Goal: Task Accomplishment & Management: Complete application form

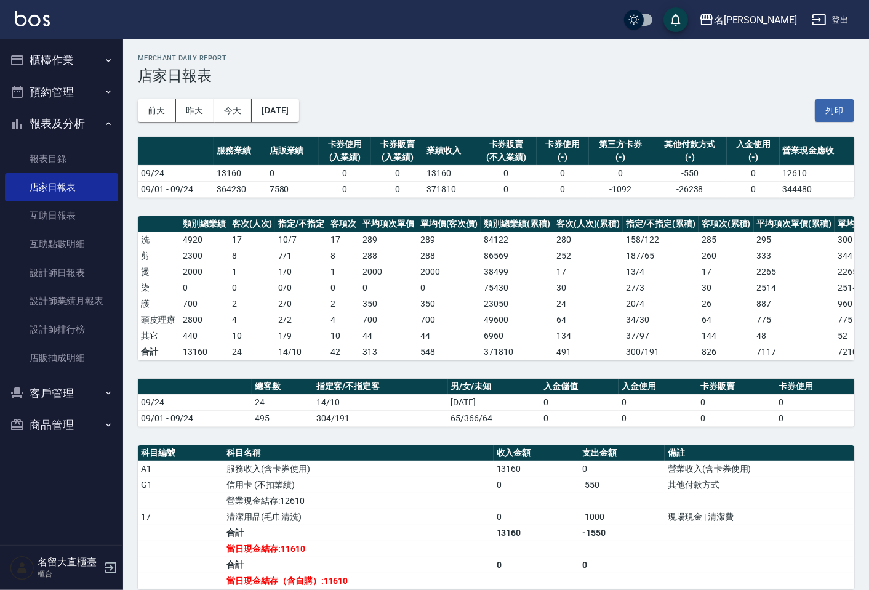
click at [98, 64] on button "櫃檯作業" at bounding box center [61, 60] width 113 height 32
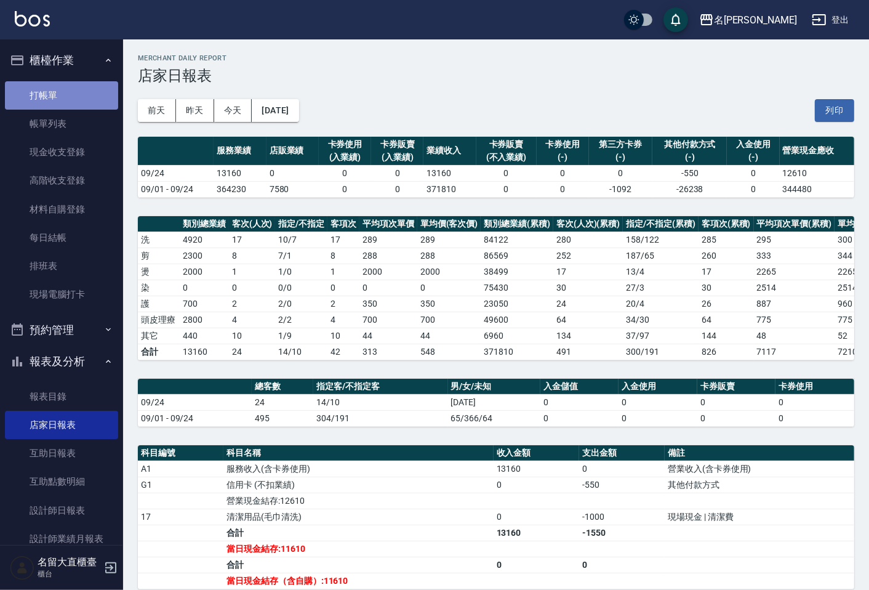
click at [76, 92] on link "打帳單" at bounding box center [61, 95] width 113 height 28
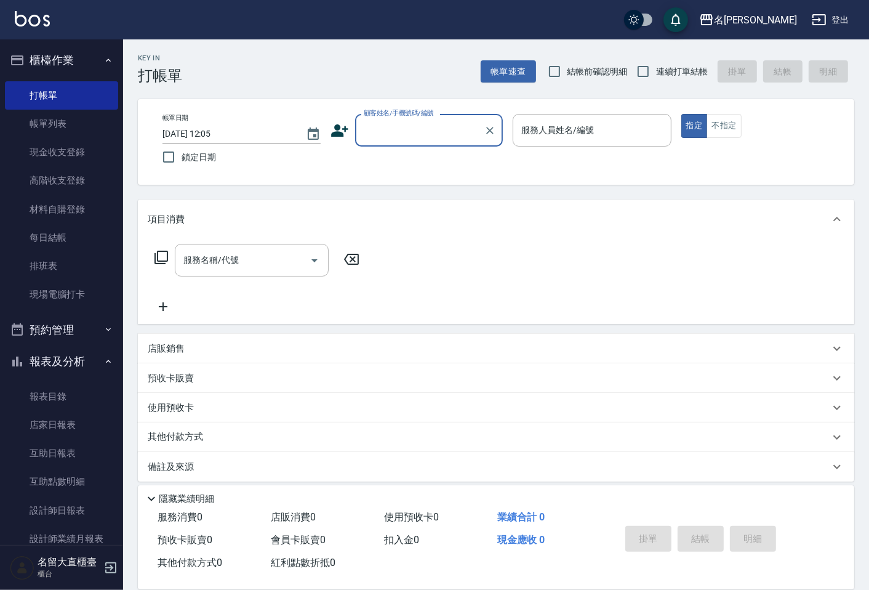
click at [415, 137] on input "顧客姓名/手機號碼/編號" at bounding box center [420, 130] width 118 height 22
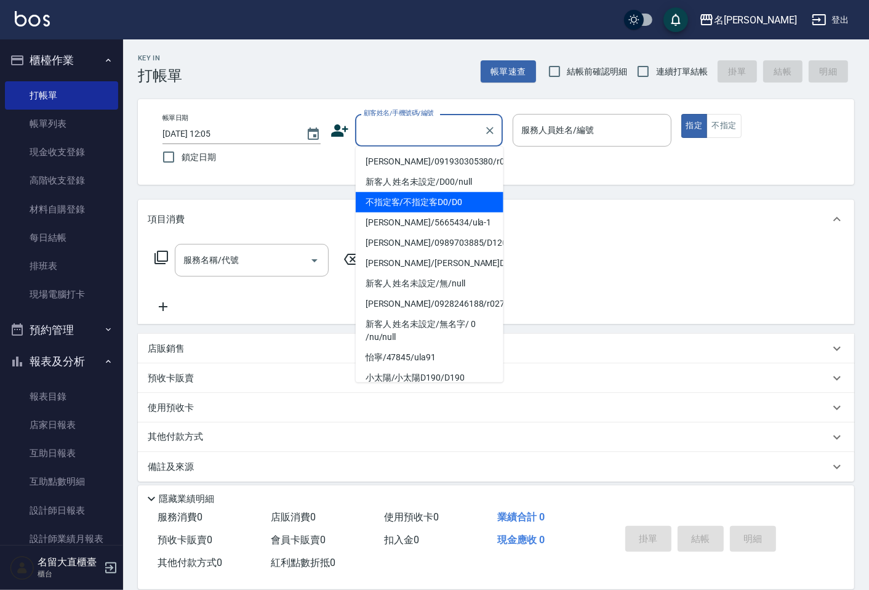
click at [402, 192] on li "不指定客/不指定客D0/D0" at bounding box center [430, 202] width 148 height 20
type input "不指定客/不指定客D0/D0"
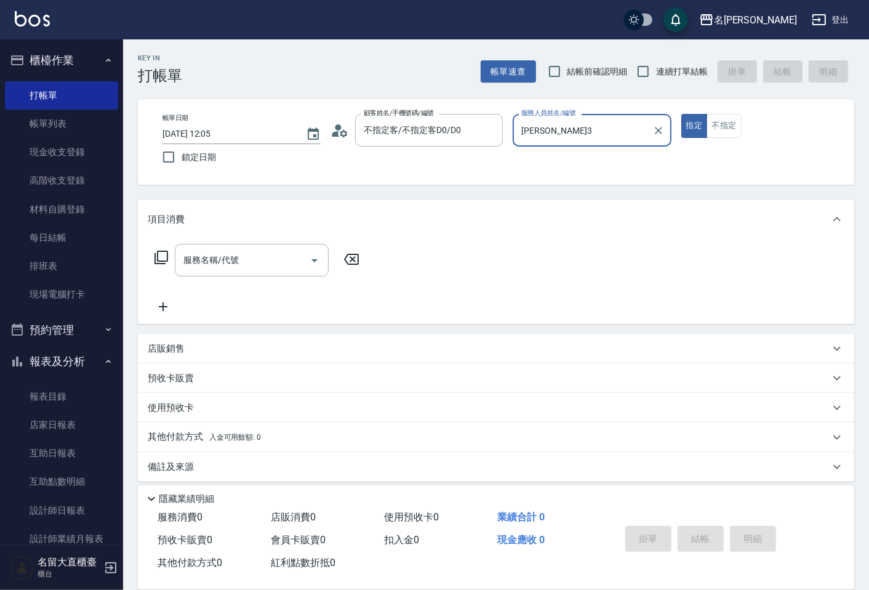
click at [539, 128] on input "[PERSON_NAME]3" at bounding box center [582, 130] width 129 height 22
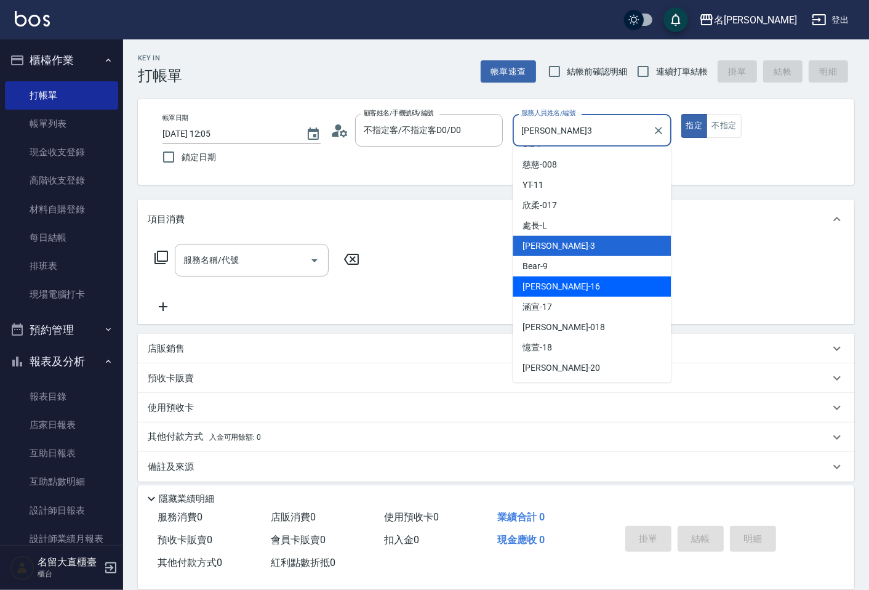
scroll to position [8, 0]
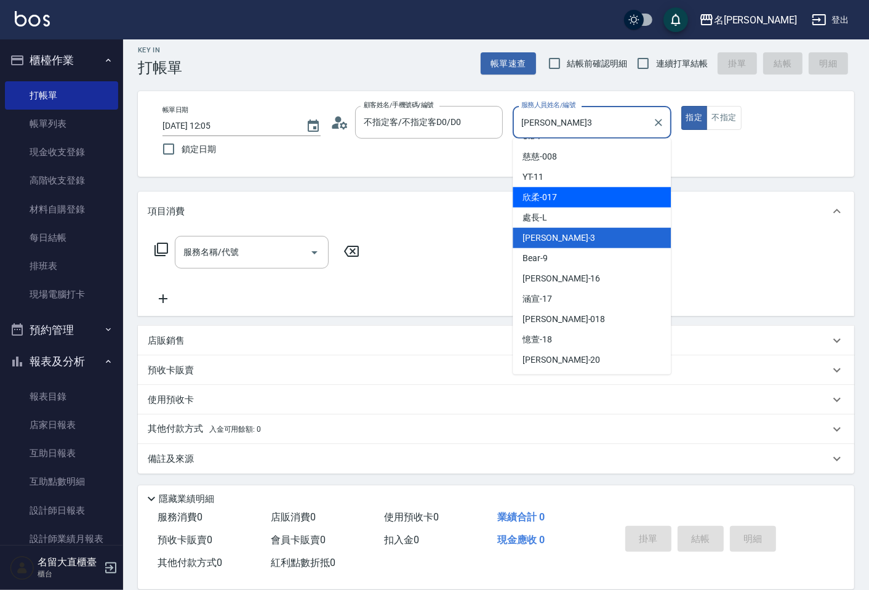
click at [540, 193] on span "欣柔 -017" at bounding box center [540, 197] width 34 height 13
type input "欣柔-017"
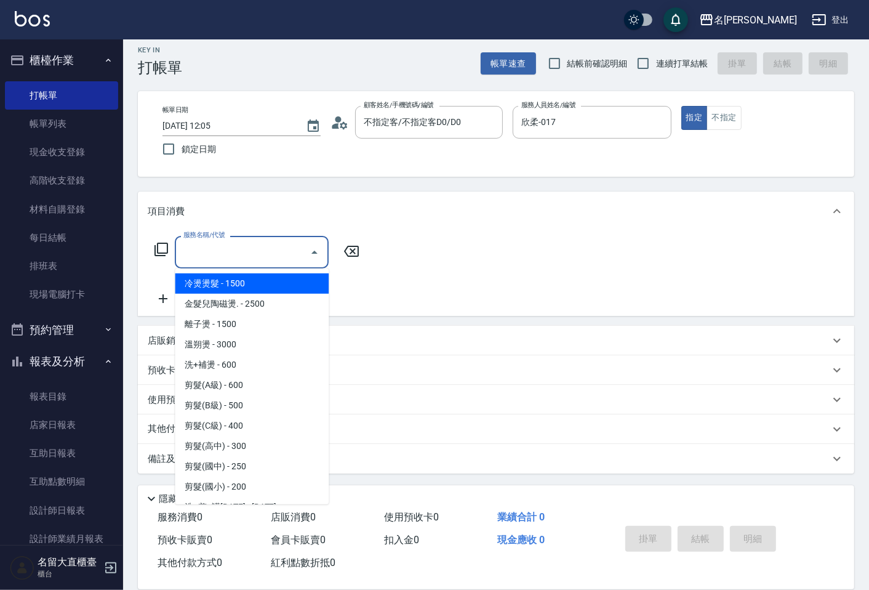
click at [285, 254] on input "服務名稱/代號" at bounding box center [242, 252] width 124 height 22
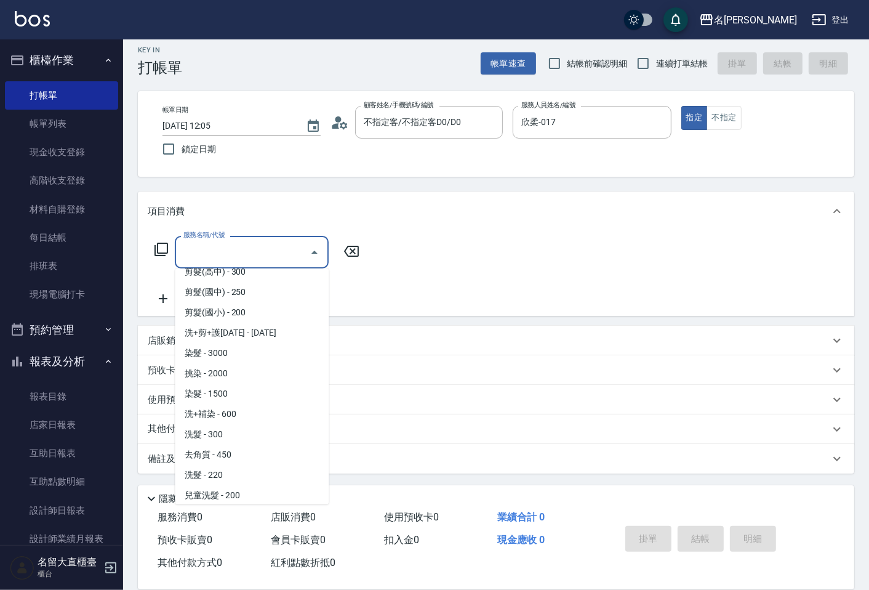
scroll to position [205, 0]
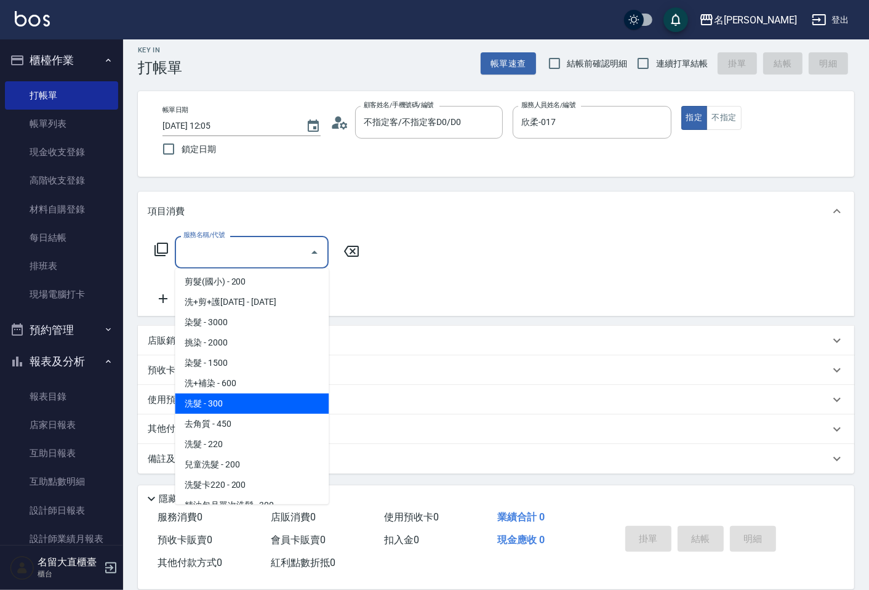
click at [243, 401] on span "洗髮 - 300" at bounding box center [252, 403] width 154 height 20
type input "洗髮(500)"
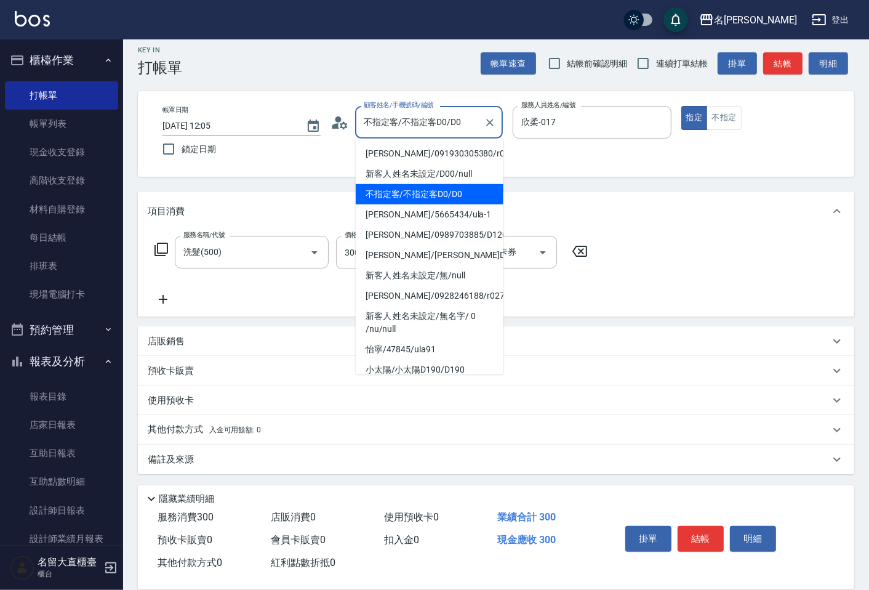
click at [401, 129] on input "不指定客/不指定客D0/D0" at bounding box center [420, 122] width 118 height 22
click at [491, 124] on icon "Clear" at bounding box center [490, 122] width 12 height 12
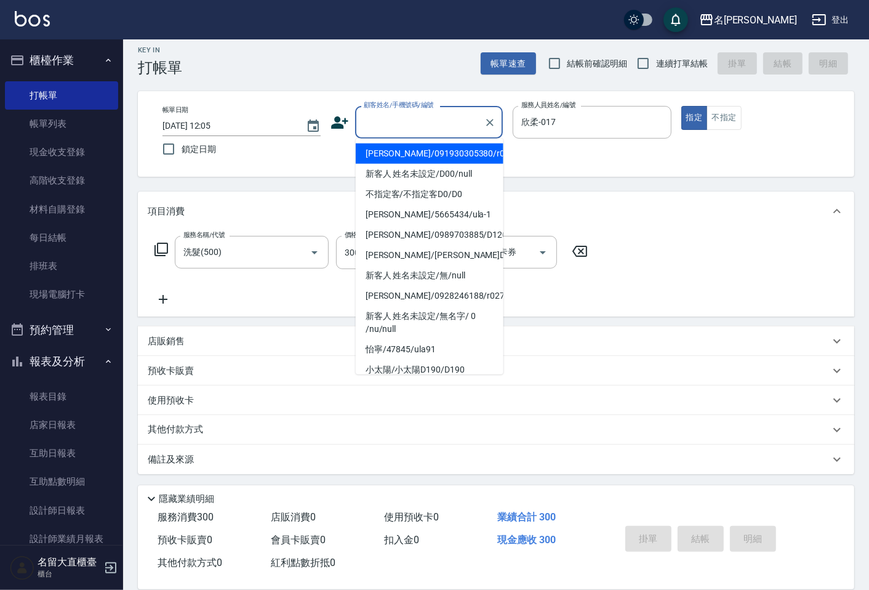
click at [457, 124] on input "顧客姓名/手機號碼/編號" at bounding box center [420, 122] width 118 height 22
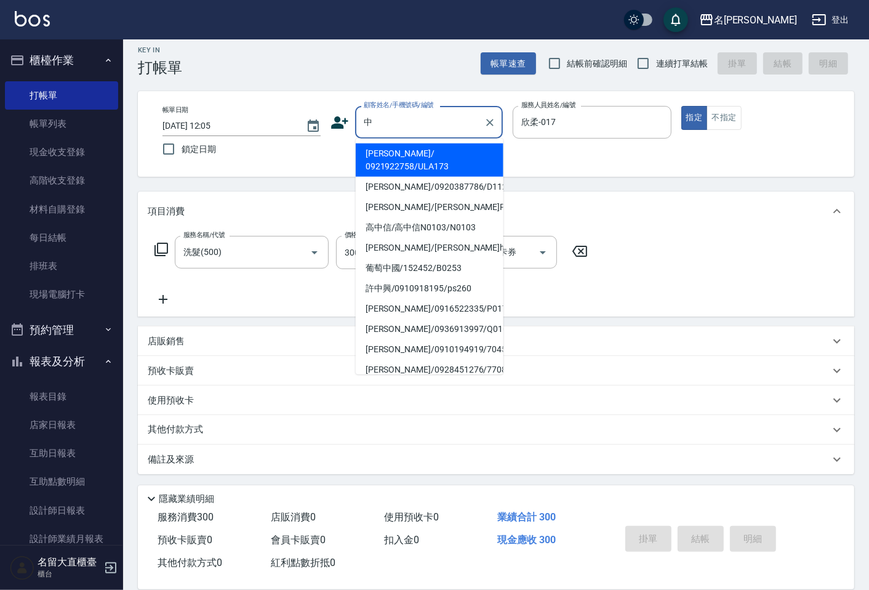
click at [476, 150] on li "[PERSON_NAME]/ 0921922758/ULA173" at bounding box center [430, 159] width 148 height 33
type input "[PERSON_NAME]/ 0921922758/ULA173"
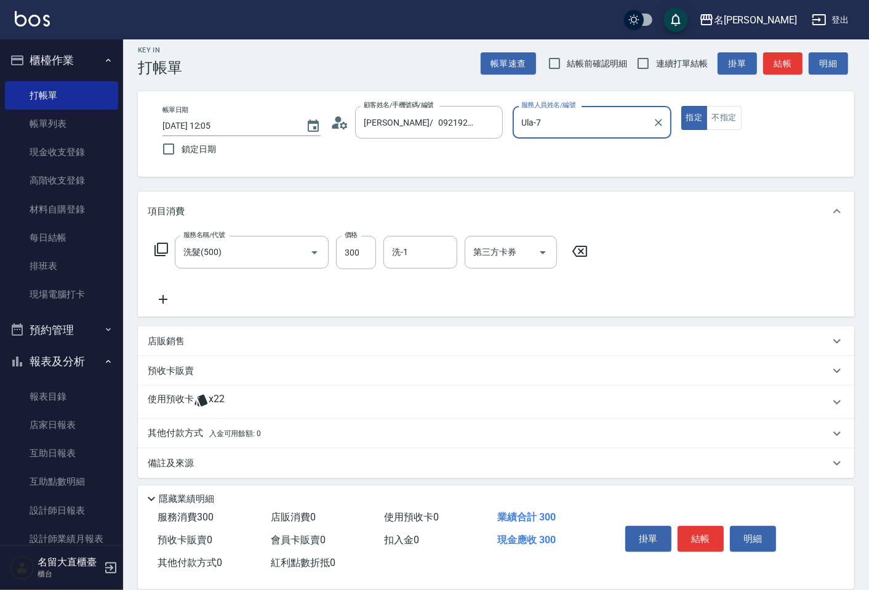
drag, startPoint x: 592, startPoint y: 124, endPoint x: 590, endPoint y: 132, distance: 8.4
click at [592, 125] on input "Ula-7" at bounding box center [582, 122] width 129 height 22
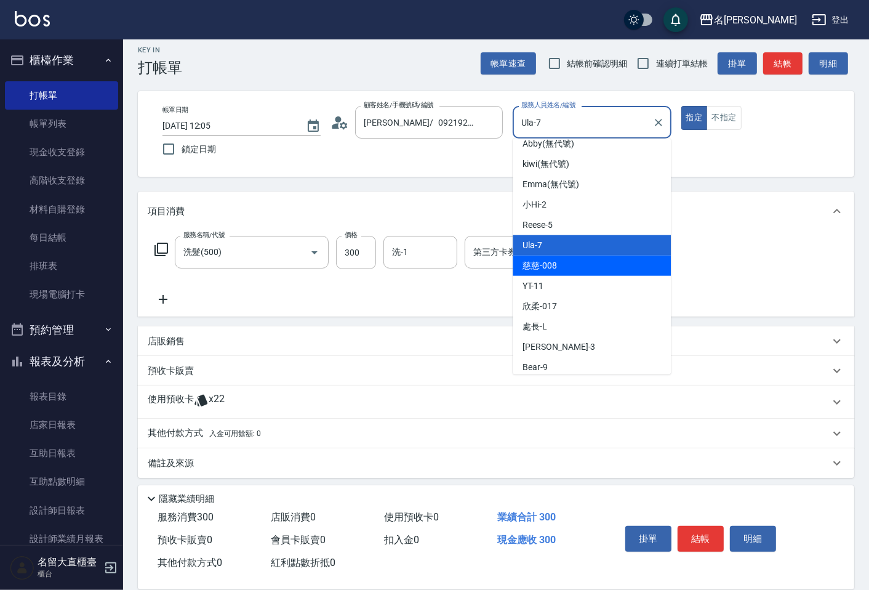
scroll to position [180, 0]
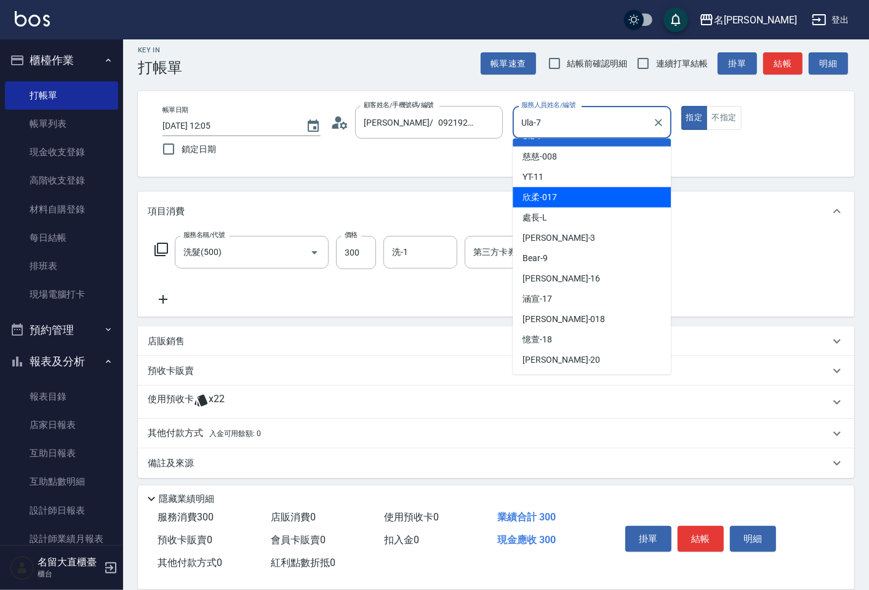
click at [569, 202] on div "欣柔 -017" at bounding box center [592, 197] width 158 height 20
type input "欣柔-017"
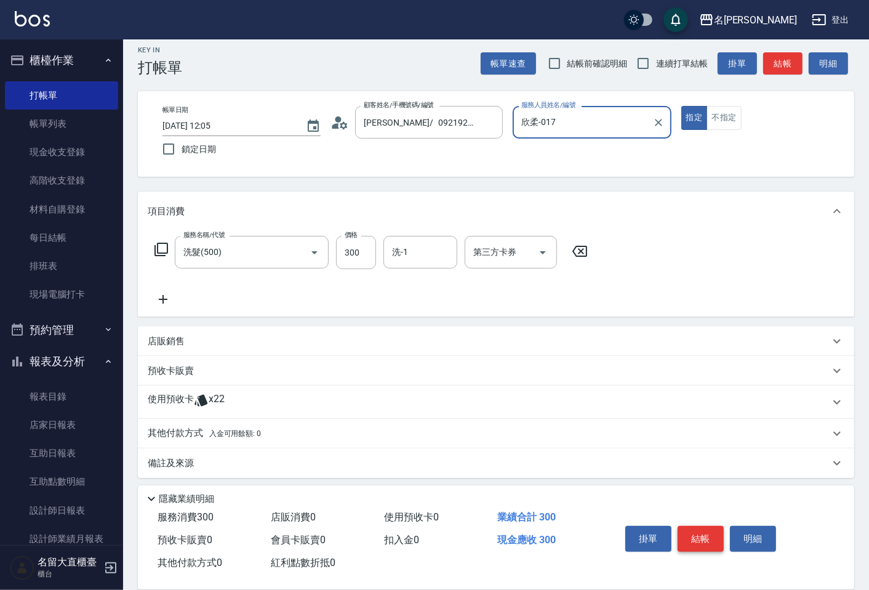
click at [697, 531] on button "結帳" at bounding box center [701, 539] width 46 height 26
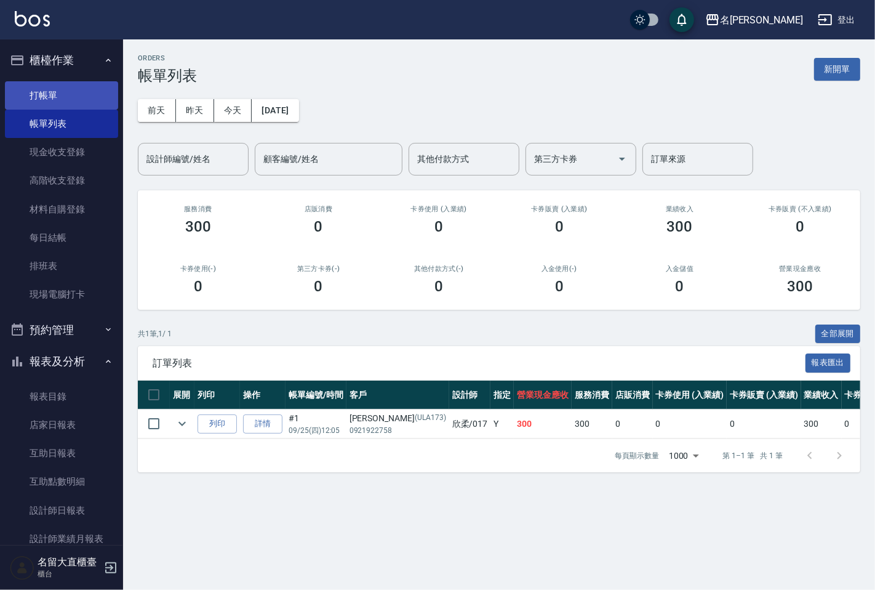
click at [70, 102] on link "打帳單" at bounding box center [61, 95] width 113 height 28
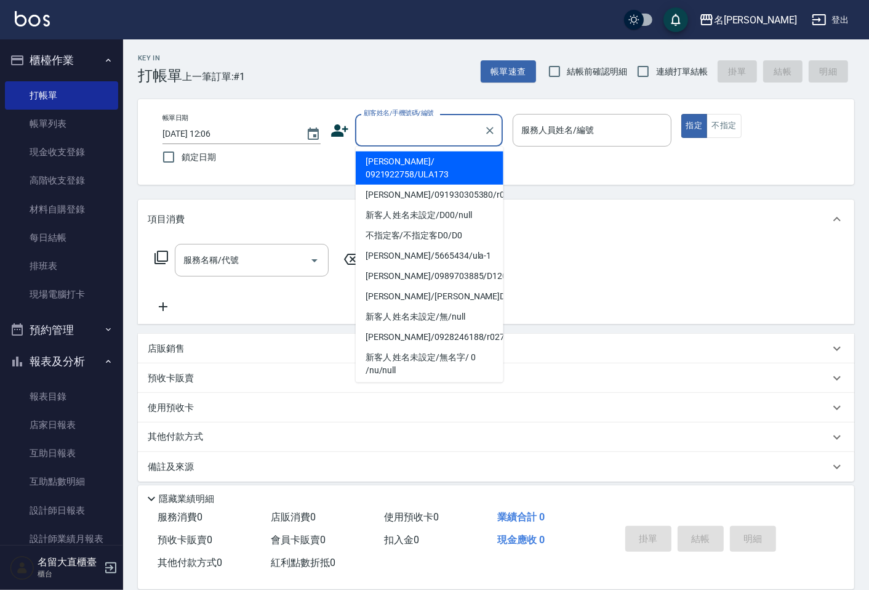
click at [367, 126] on input "顧客姓名/手機號碼/編號" at bounding box center [420, 130] width 118 height 22
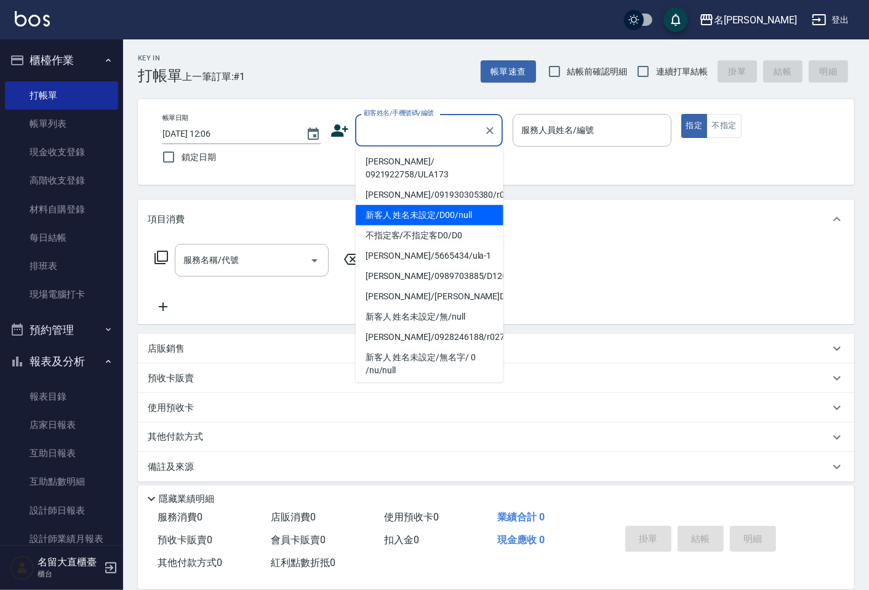
click at [403, 207] on li "新客人 姓名未設定/D00/null" at bounding box center [430, 215] width 148 height 20
type input "新客人 姓名未設定/D00/null"
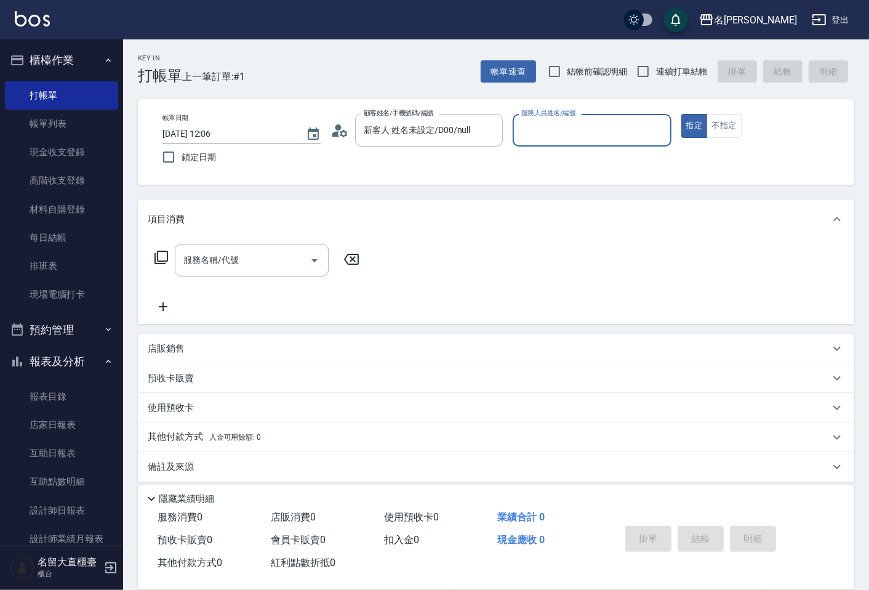
click at [526, 142] on div "服務人員姓名/編號" at bounding box center [592, 130] width 158 height 33
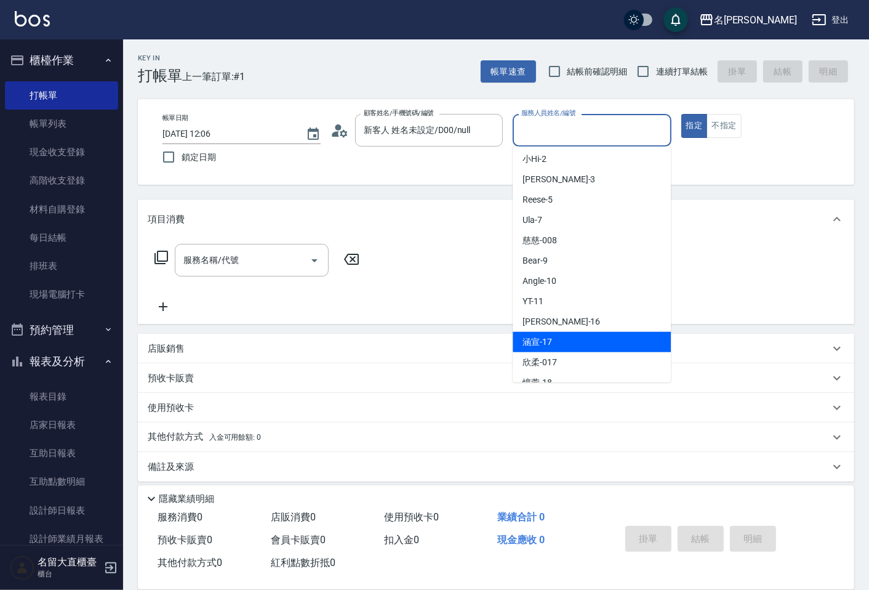
scroll to position [180, 0]
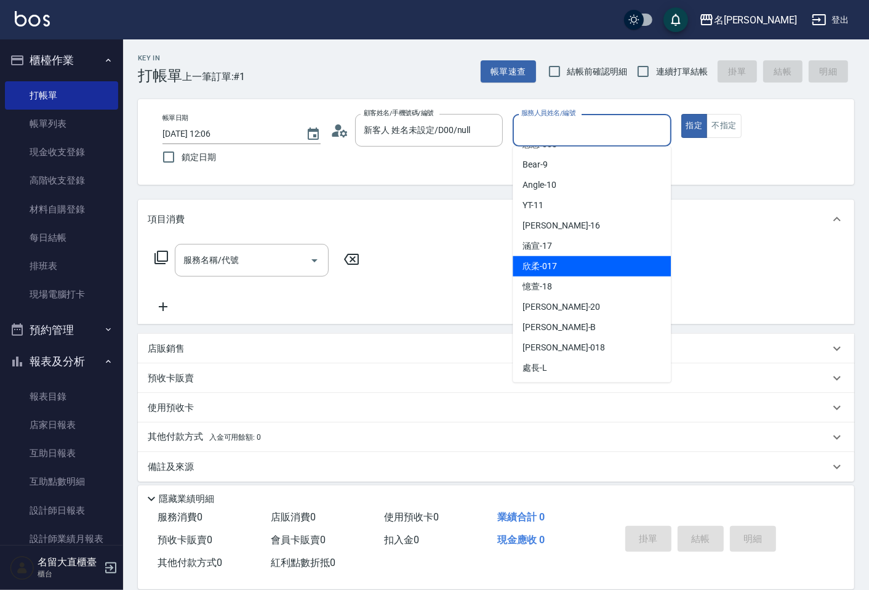
click at [555, 263] on span "欣柔 -017" at bounding box center [540, 266] width 34 height 13
type input "欣柔-017"
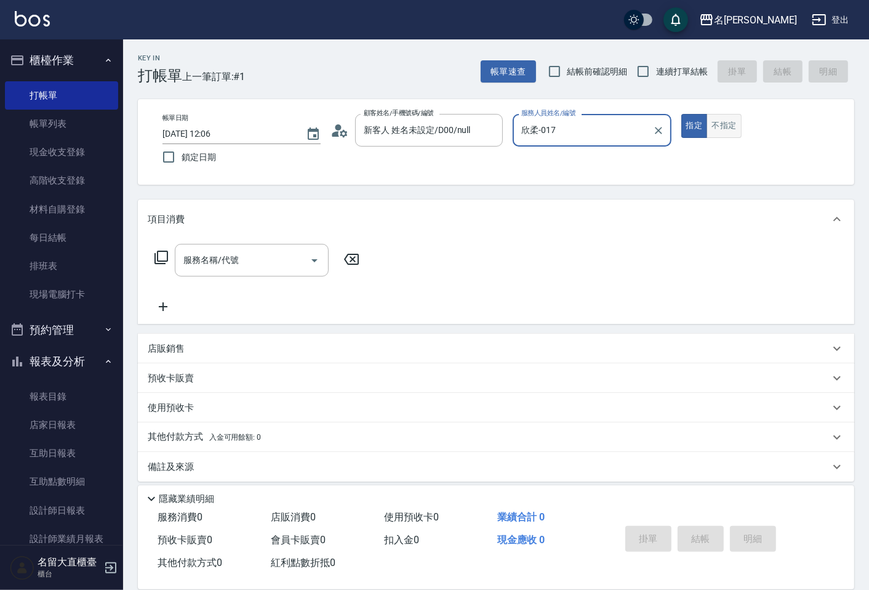
click at [723, 119] on button "不指定" at bounding box center [724, 126] width 34 height 24
click at [245, 275] on div "服務名稱/代號" at bounding box center [252, 260] width 154 height 33
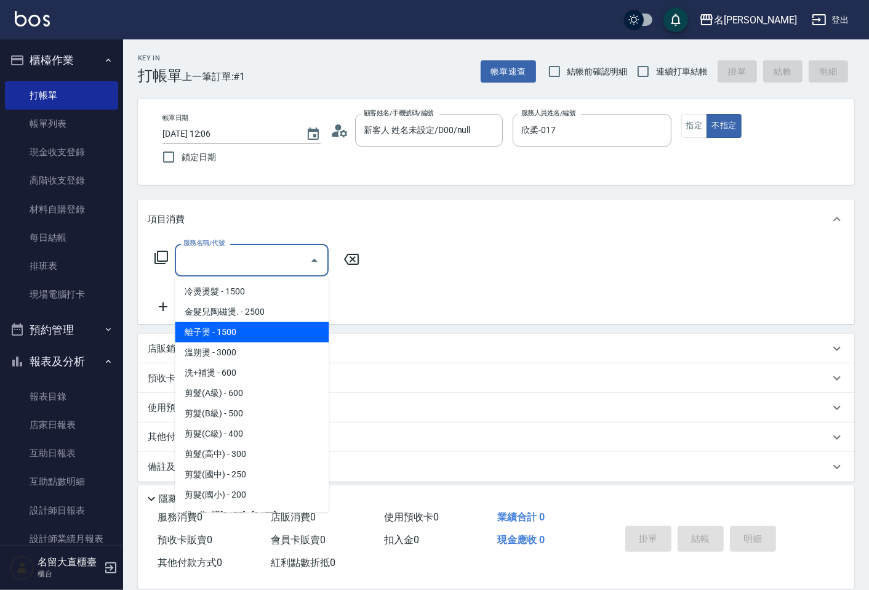
scroll to position [205, 0]
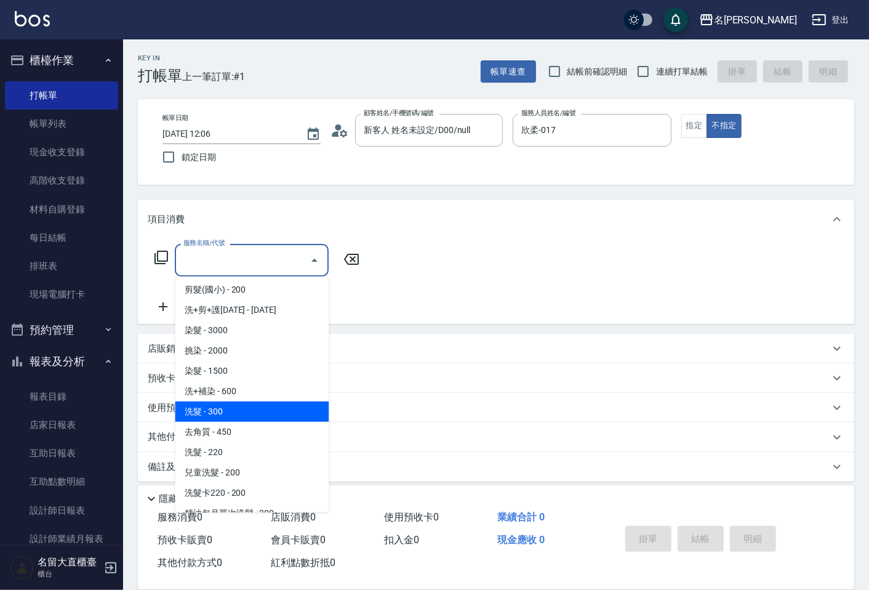
click at [231, 409] on span "洗髮 - 300" at bounding box center [252, 411] width 154 height 20
type input "洗髮(500)"
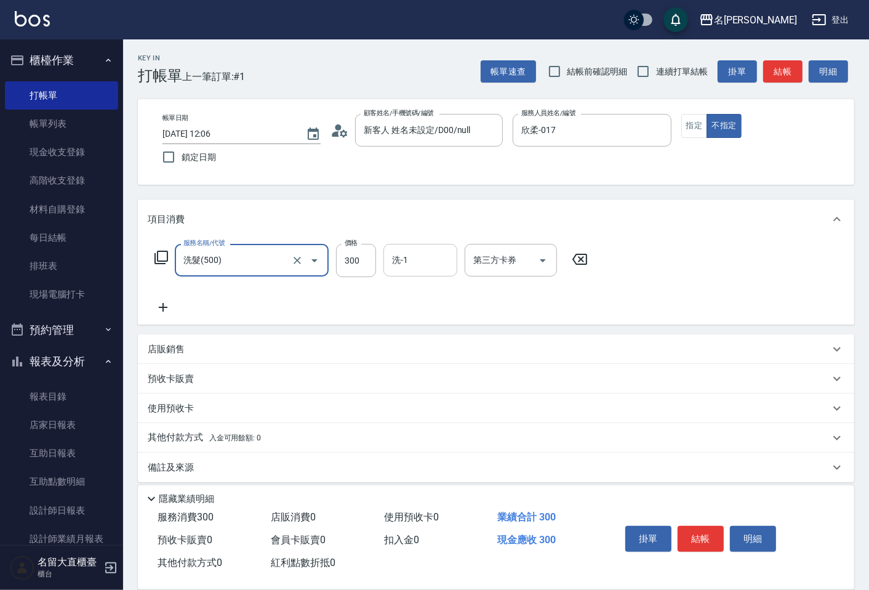
click at [400, 254] on input "洗-1" at bounding box center [420, 260] width 63 height 22
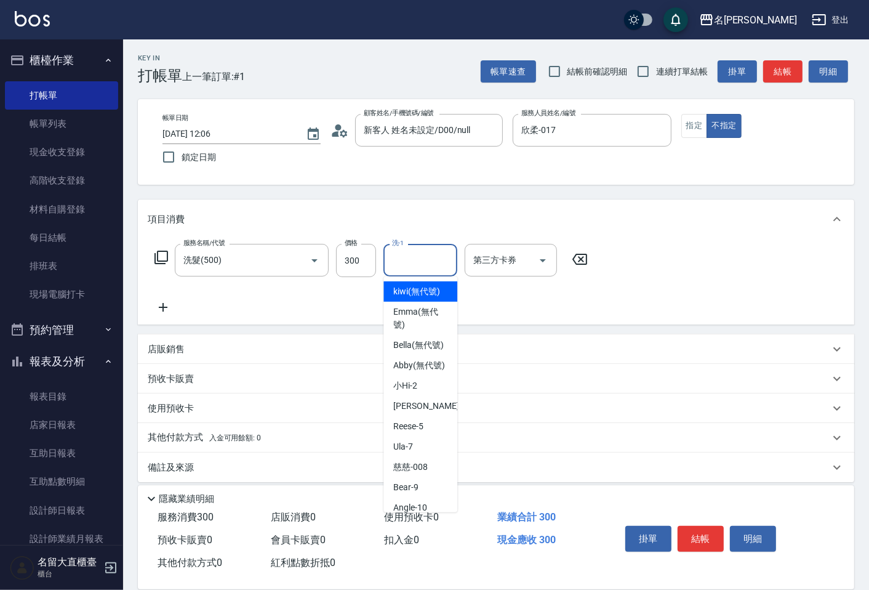
type input "1"
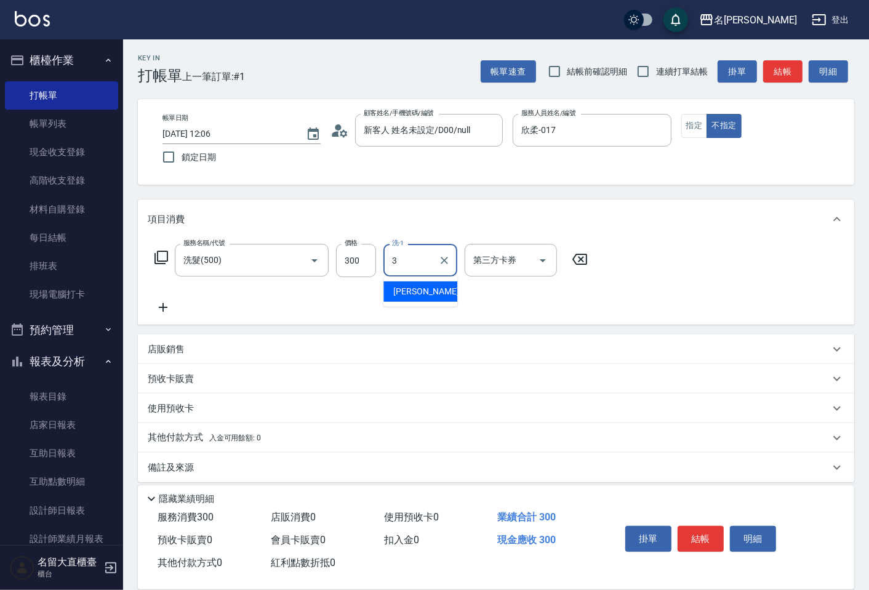
click at [402, 289] on span "[PERSON_NAME]3" at bounding box center [429, 291] width 73 height 13
type input "[PERSON_NAME]3"
click at [163, 308] on icon at bounding box center [163, 307] width 9 height 9
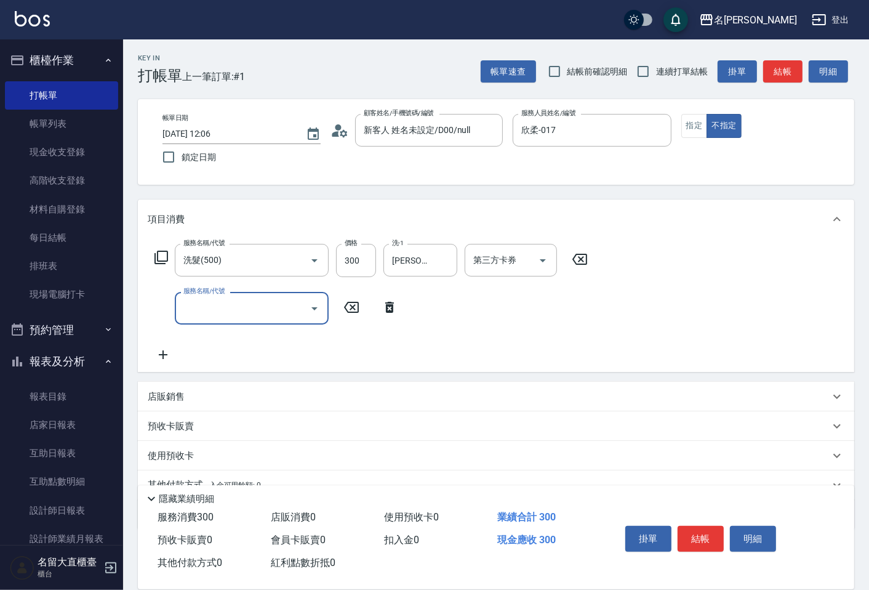
click at [185, 305] on input "服務名稱/代號" at bounding box center [242, 308] width 124 height 22
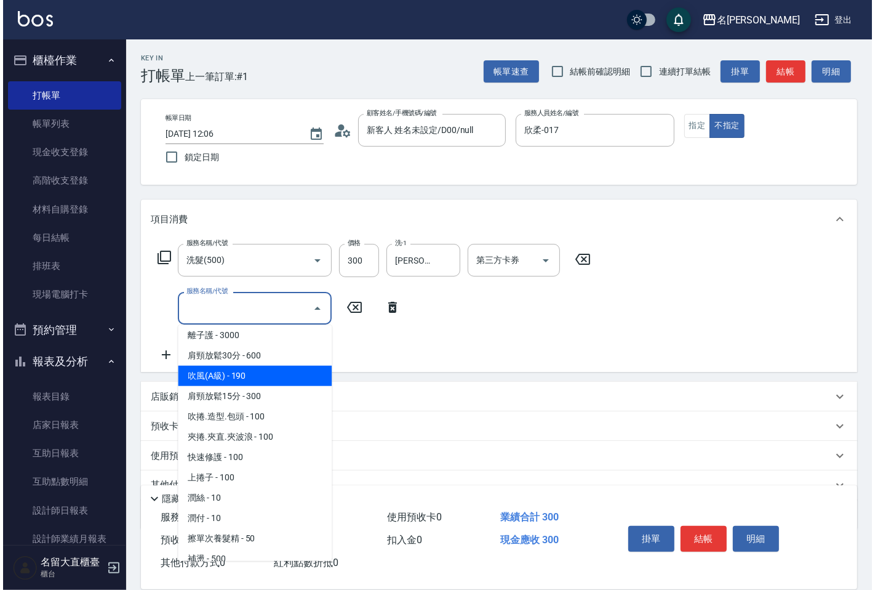
scroll to position [1026, 0]
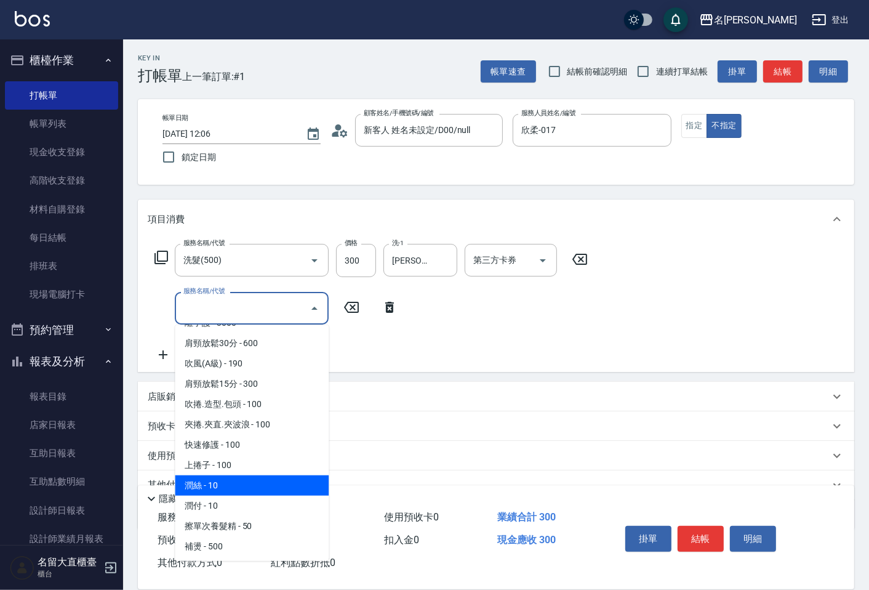
click at [235, 475] on span "潤絲 - 10" at bounding box center [252, 485] width 154 height 20
type input "潤絲(802)"
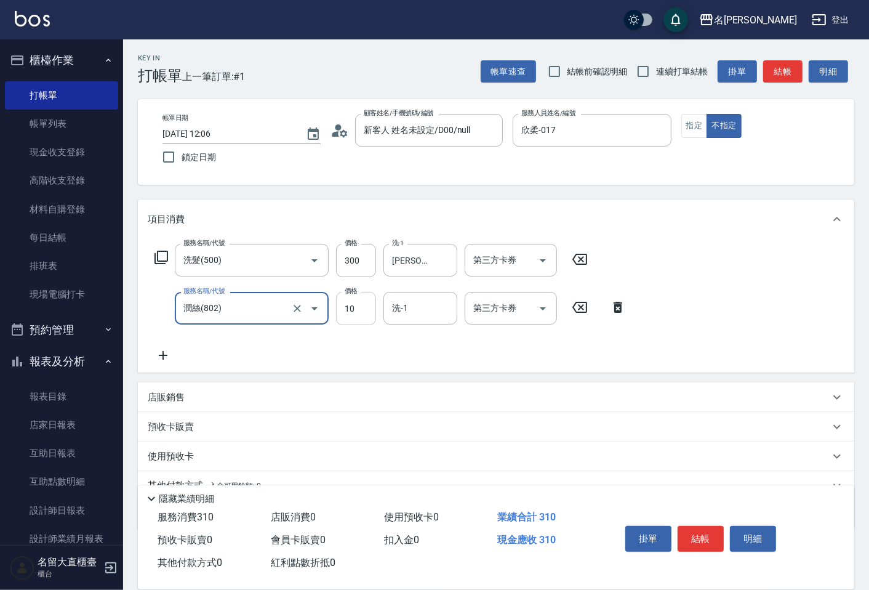
click at [358, 310] on input "10" at bounding box center [356, 308] width 40 height 33
type input "20"
click at [411, 316] on input "洗-1" at bounding box center [420, 308] width 63 height 22
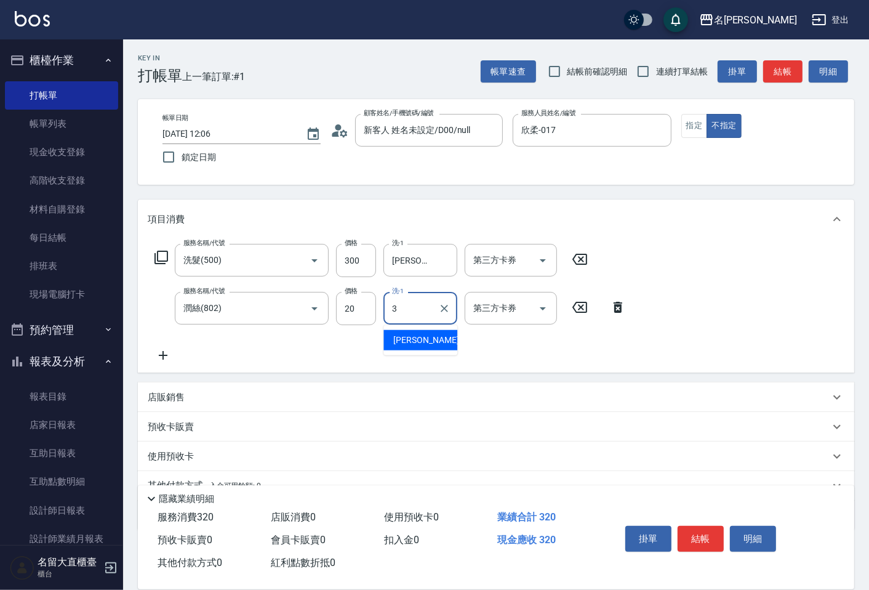
click at [416, 335] on span "[PERSON_NAME]3" at bounding box center [429, 340] width 73 height 13
type input "[PERSON_NAME]3"
click at [686, 526] on button "結帳" at bounding box center [701, 539] width 46 height 26
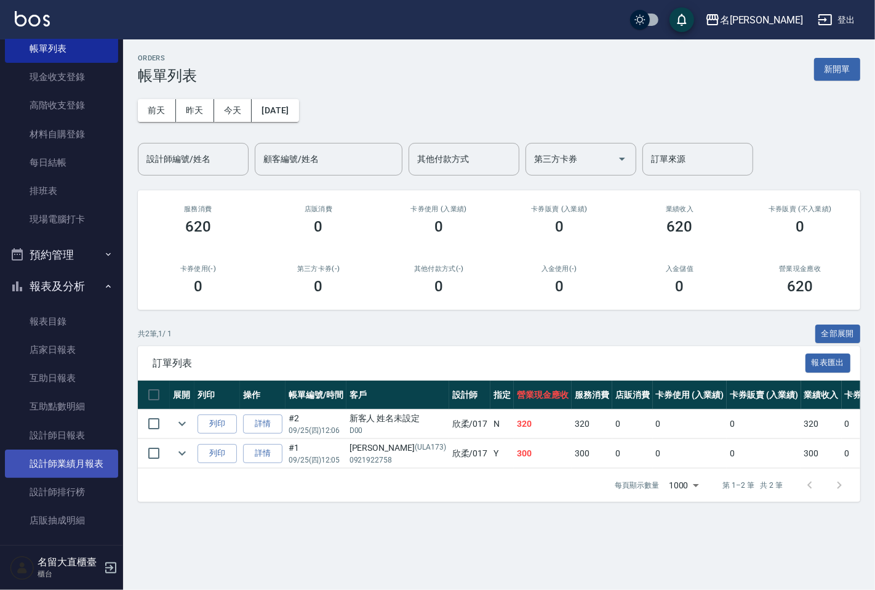
scroll to position [147, 0]
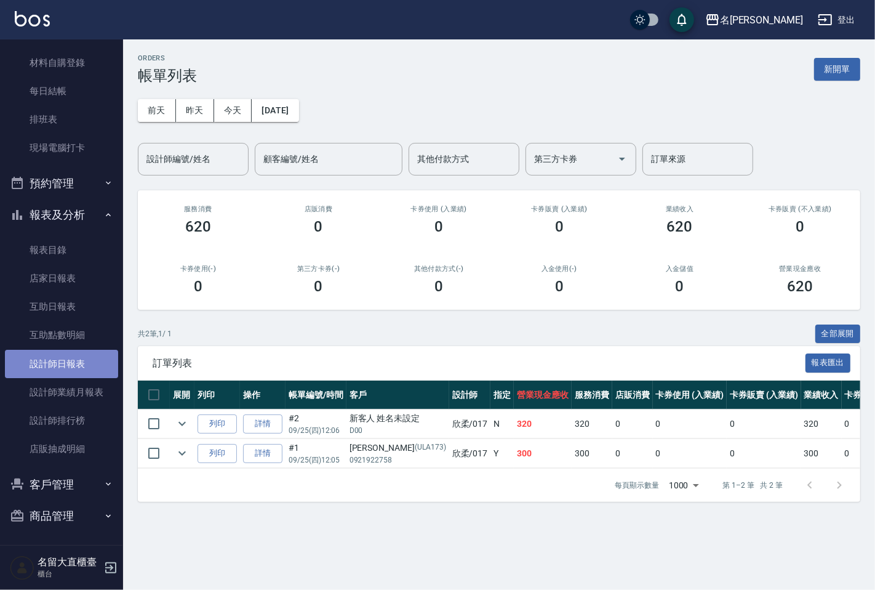
click at [102, 361] on link "設計師日報表" at bounding box center [61, 364] width 113 height 28
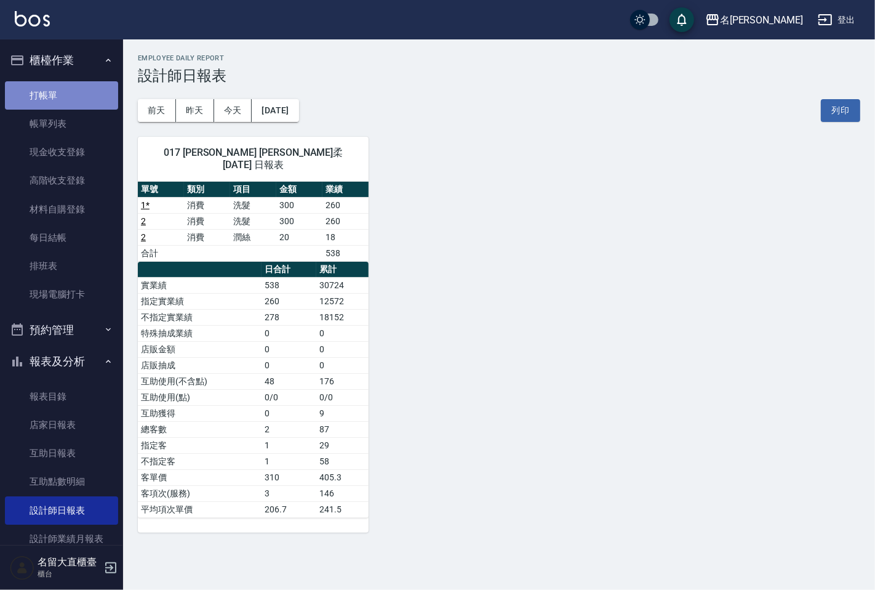
click at [95, 87] on link "打帳單" at bounding box center [61, 95] width 113 height 28
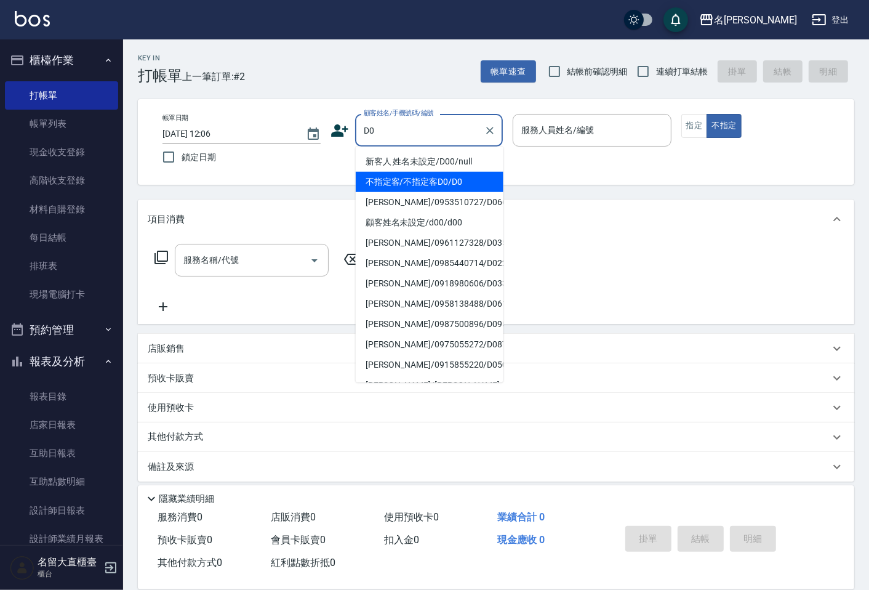
type input "不指定客/不指定客D0/D0"
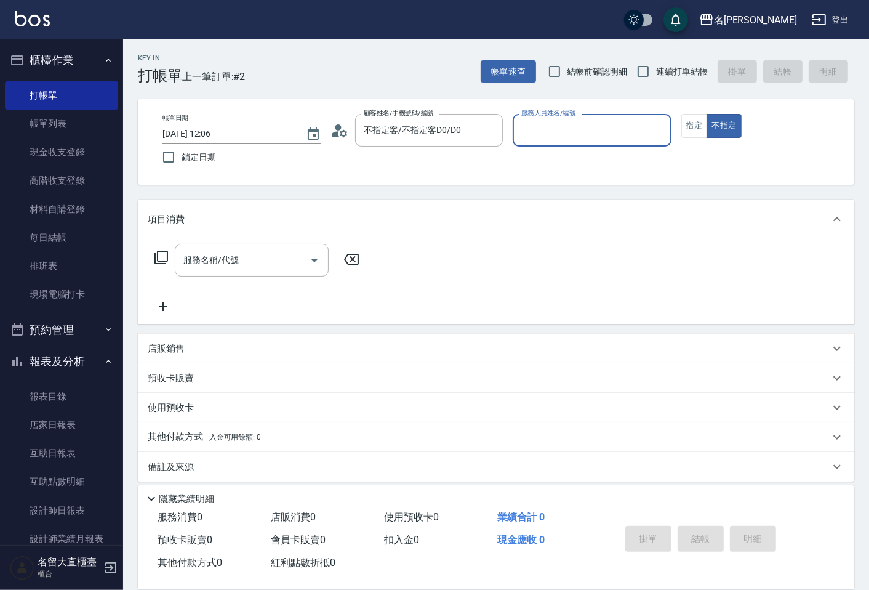
type input "[PERSON_NAME]3"
click at [707, 114] on button "不指定" at bounding box center [724, 126] width 34 height 24
type button "false"
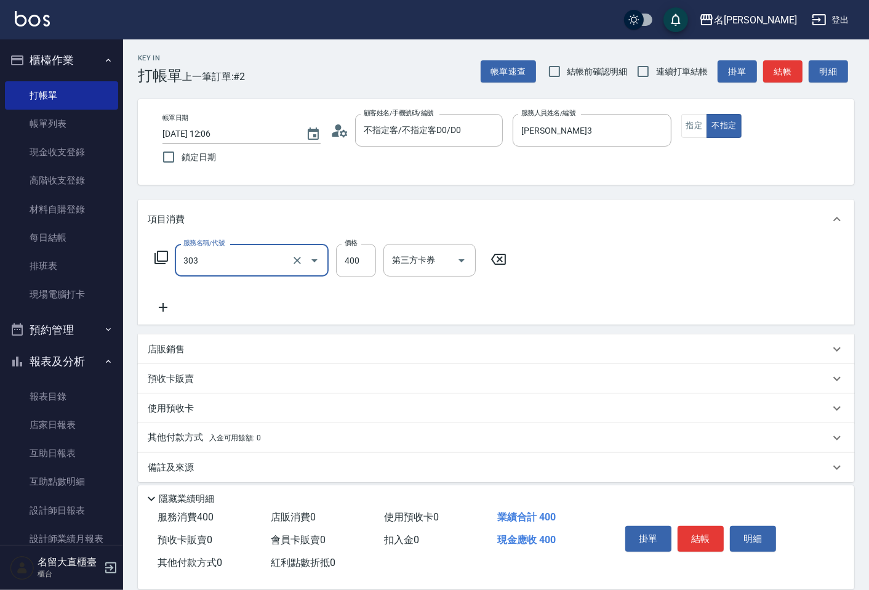
type input "剪髮(C級)(303)"
type input "350"
click at [648, 69] on input "連續打單結帳" at bounding box center [643, 71] width 26 height 26
checkbox input "true"
click at [767, 65] on button "結帳" at bounding box center [782, 71] width 39 height 23
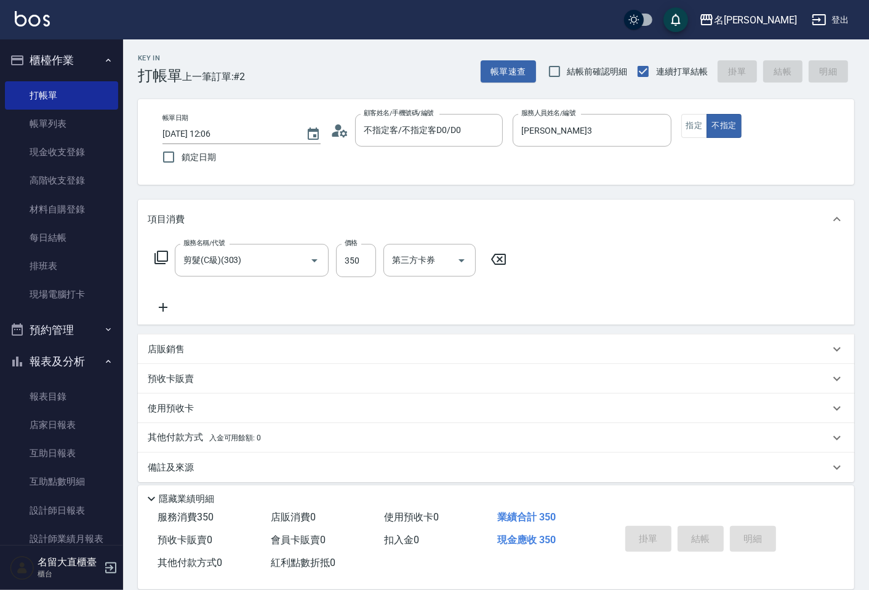
type input "[DATE] 12:25"
